Goal: Transaction & Acquisition: Purchase product/service

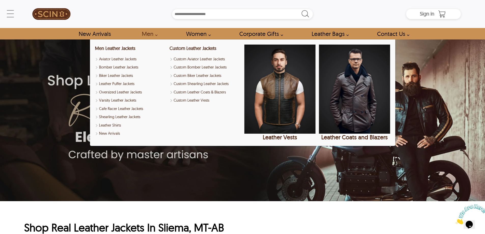
click at [146, 36] on link "Men" at bounding box center [148, 33] width 24 height 11
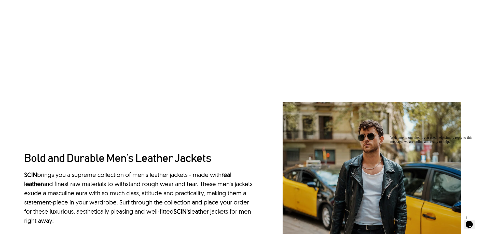
scroll to position [466, 0]
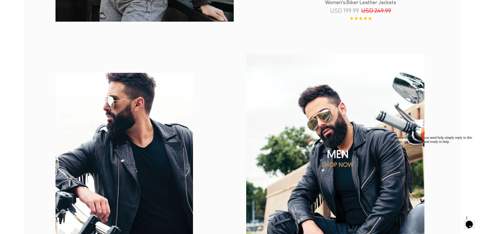
scroll to position [593, 0]
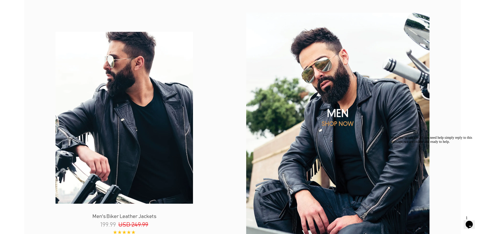
click at [324, 130] on img at bounding box center [335, 123] width 214 height 267
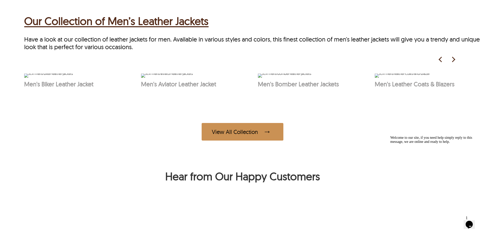
scroll to position [254, 0]
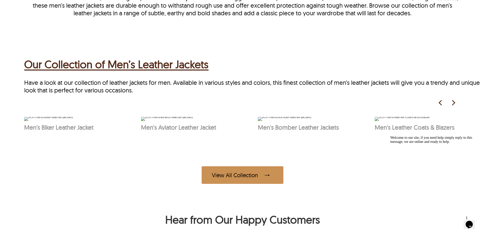
click at [453, 104] on img at bounding box center [453, 103] width 8 height 8
click at [452, 104] on img at bounding box center [453, 103] width 8 height 8
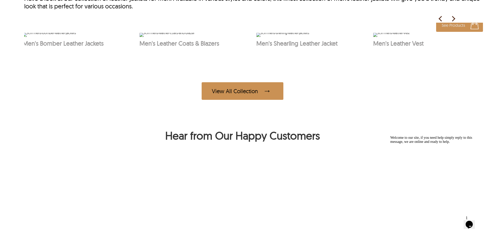
scroll to position [339, 0]
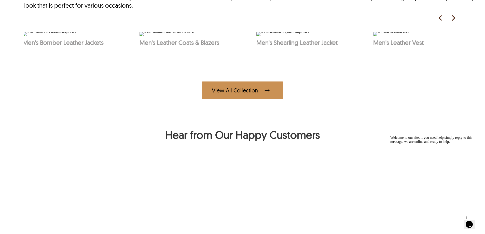
click at [453, 18] on img at bounding box center [453, 18] width 8 height 8
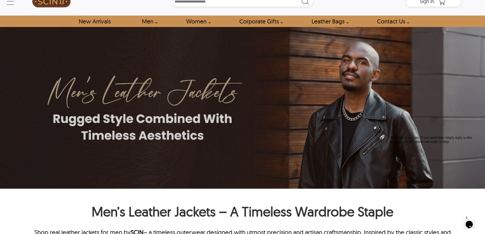
scroll to position [0, 0]
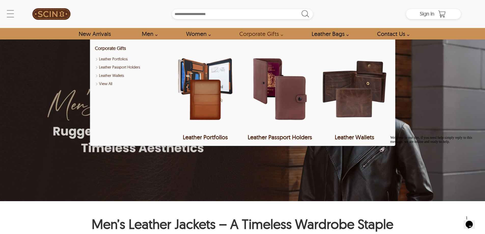
click at [259, 35] on link "Corporate Gifts" at bounding box center [259, 33] width 52 height 11
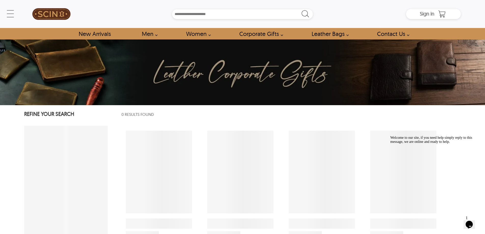
select select "********"
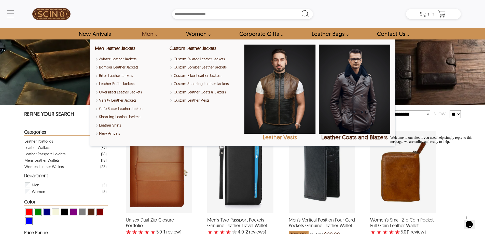
click at [283, 76] on img "Leather Vests" at bounding box center [279, 89] width 71 height 89
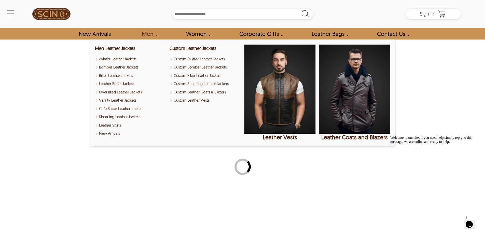
select select "********"
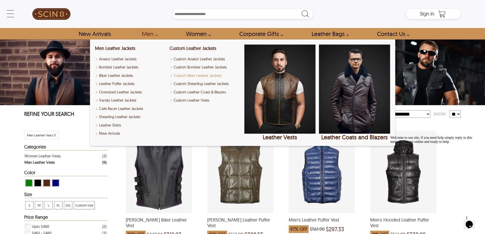
click at [201, 77] on link "Custom Biker Leather Jackets" at bounding box center [204, 76] width 71 height 6
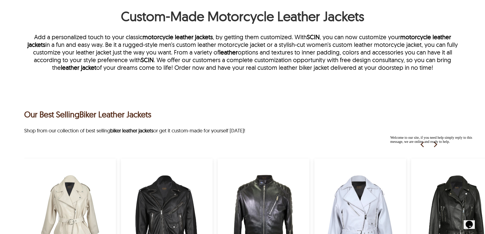
scroll to position [339, 0]
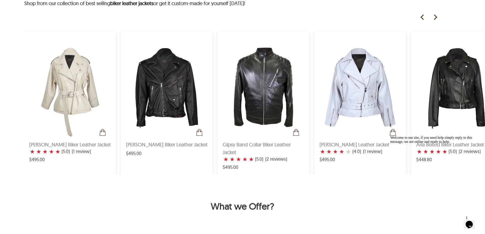
click at [436, 15] on img at bounding box center [435, 17] width 8 height 8
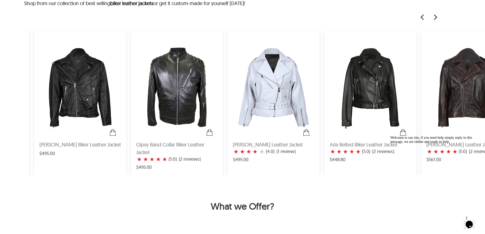
click at [436, 15] on img at bounding box center [435, 17] width 8 height 8
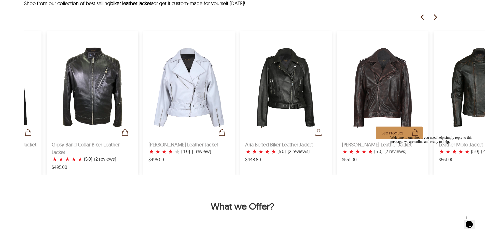
scroll to position [0, 173]
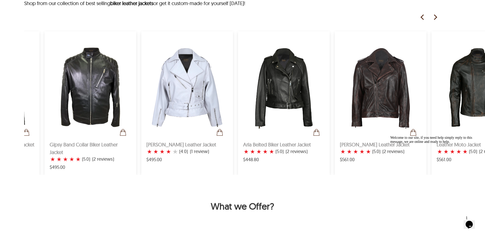
click at [433, 15] on img at bounding box center [435, 17] width 8 height 8
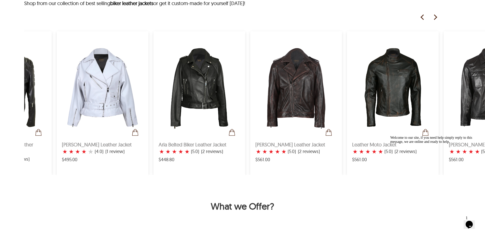
scroll to position [0, 259]
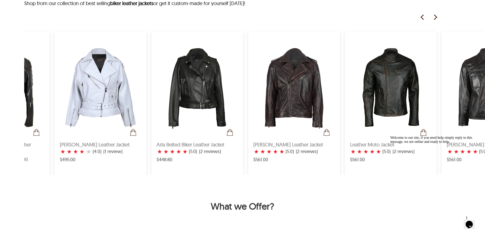
click at [433, 15] on img at bounding box center [435, 17] width 8 height 8
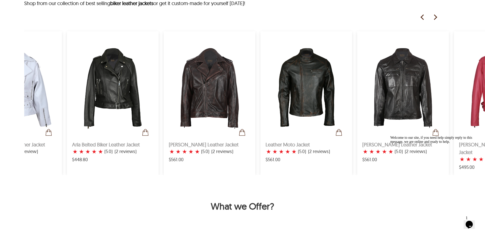
click at [433, 15] on img at bounding box center [435, 17] width 8 height 8
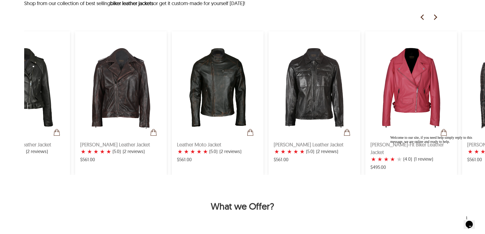
click at [433, 15] on img at bounding box center [435, 17] width 8 height 8
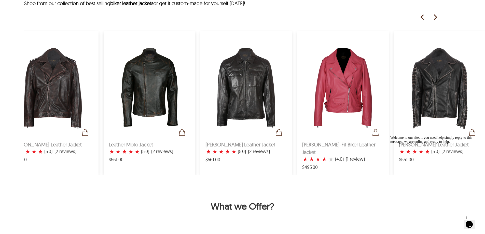
click at [433, 15] on img at bounding box center [435, 17] width 8 height 8
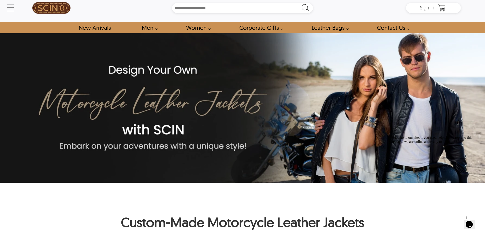
scroll to position [0, 0]
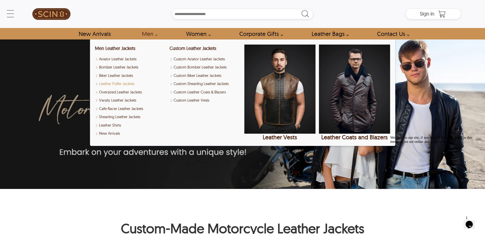
click at [128, 85] on link "Leather Puffer Jackets" at bounding box center [130, 84] width 71 height 6
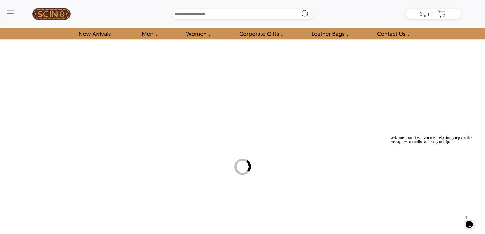
select select "********"
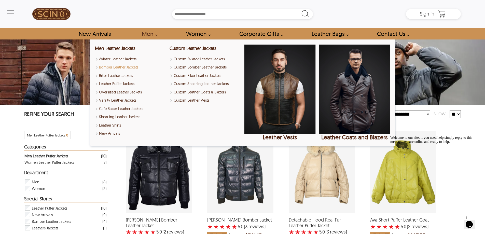
click at [134, 69] on link "Bomber Leather Jackets" at bounding box center [130, 67] width 71 height 6
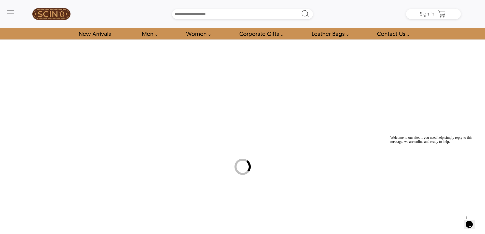
select select "********"
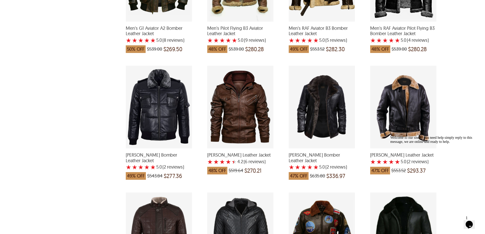
scroll to position [593, 0]
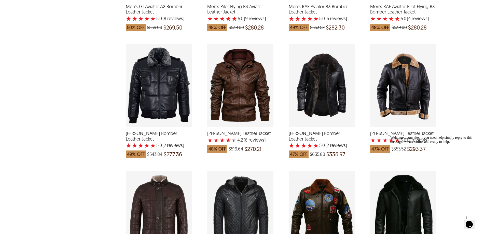
click at [400, 133] on span "[PERSON_NAME] Leather Jacket" at bounding box center [403, 133] width 66 height 6
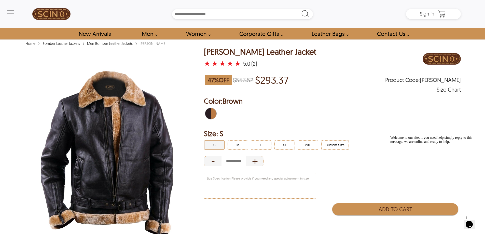
drag, startPoint x: 203, startPoint y: 55, endPoint x: 310, endPoint y: 52, distance: 107.4
click at [311, 52] on div "[PERSON_NAME] Leather Jacket ★ ★ ★ ★ ★ 5.0 (2) 47 % OFF $553.52 $293.37 Product…" at bounding box center [242, 152] width 436 height 211
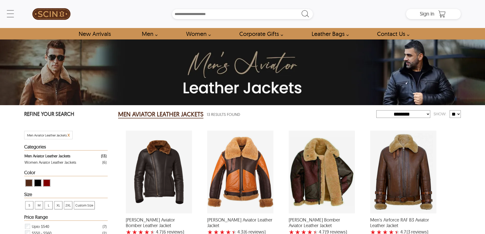
select select "********"
